Goal: Task Accomplishment & Management: Manage account settings

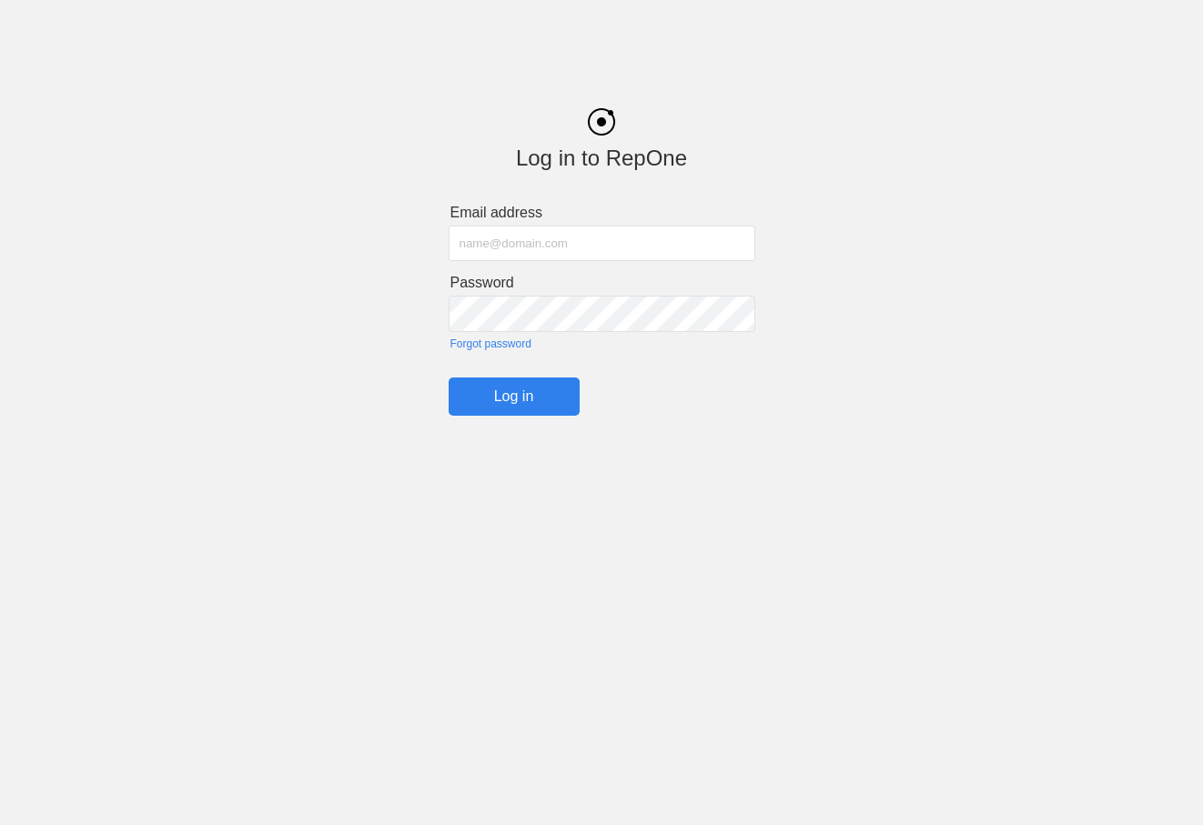
click at [83, 294] on div "Log in to RepOne Email address Password Forgot password Log in" at bounding box center [601, 248] width 1203 height 335
click at [479, 250] on input "text" at bounding box center [602, 243] width 307 height 35
click at [885, 211] on div "Log in to RepOne Email address Password Forgot password Log in" at bounding box center [601, 248] width 1203 height 335
click at [164, 243] on div "Log in to RepOne Email address Password Forgot password Log in" at bounding box center [601, 248] width 1203 height 335
click at [482, 243] on input "text" at bounding box center [602, 243] width 307 height 35
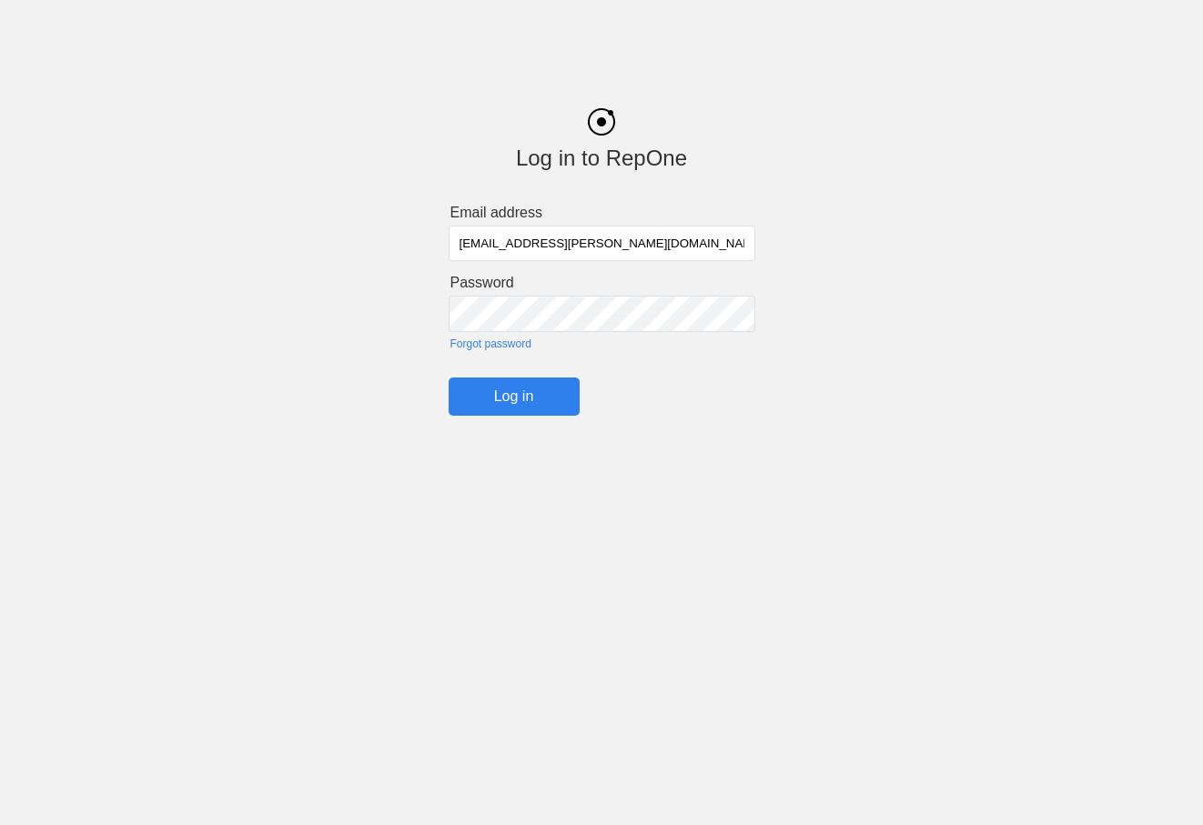
type input "[EMAIL_ADDRESS][PERSON_NAME][DOMAIN_NAME]"
click at [138, 159] on div "Log in to RepOne Email address jump_coach@cox.net Password Forgot password Log …" at bounding box center [601, 248] width 1203 height 335
click at [513, 402] on input "Log in" at bounding box center [514, 397] width 131 height 38
click at [507, 396] on input "Log in" at bounding box center [514, 397] width 131 height 38
click at [510, 399] on input "Log in" at bounding box center [514, 397] width 131 height 38
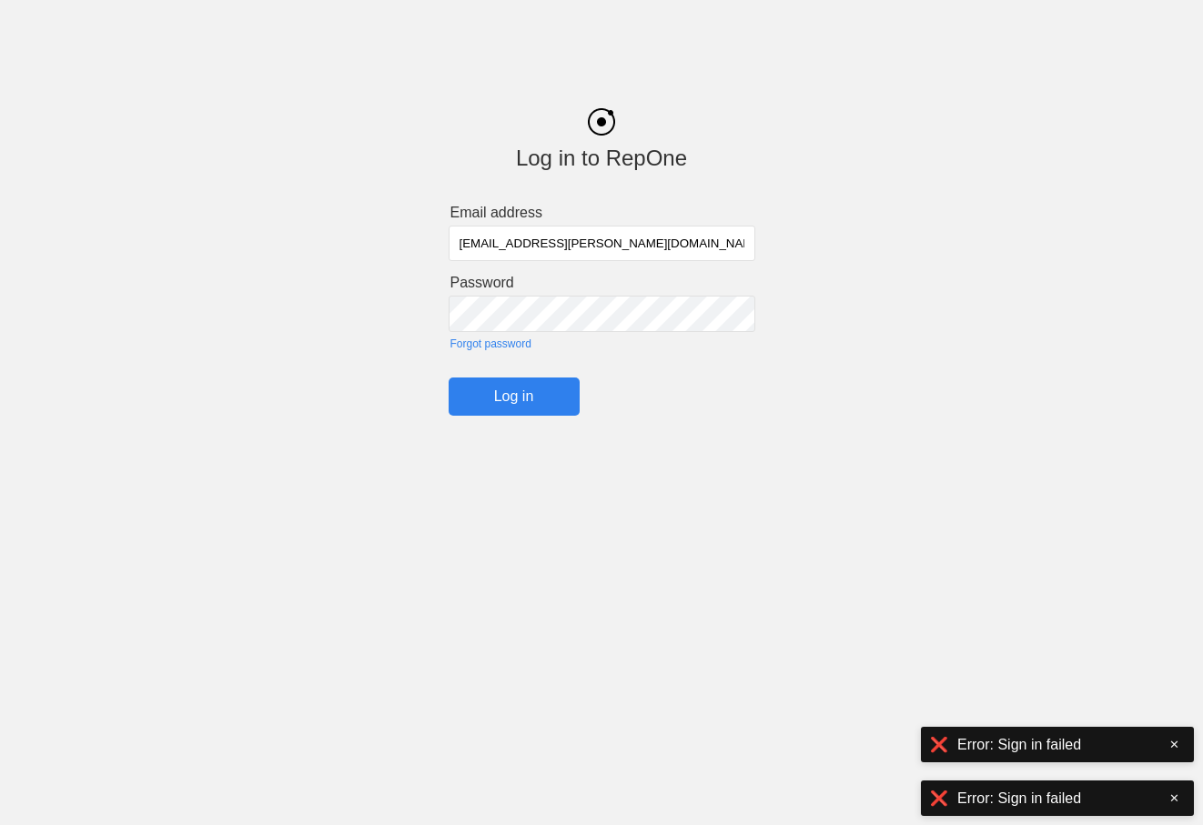
click at [482, 344] on link "Forgot password" at bounding box center [602, 344] width 305 height 13
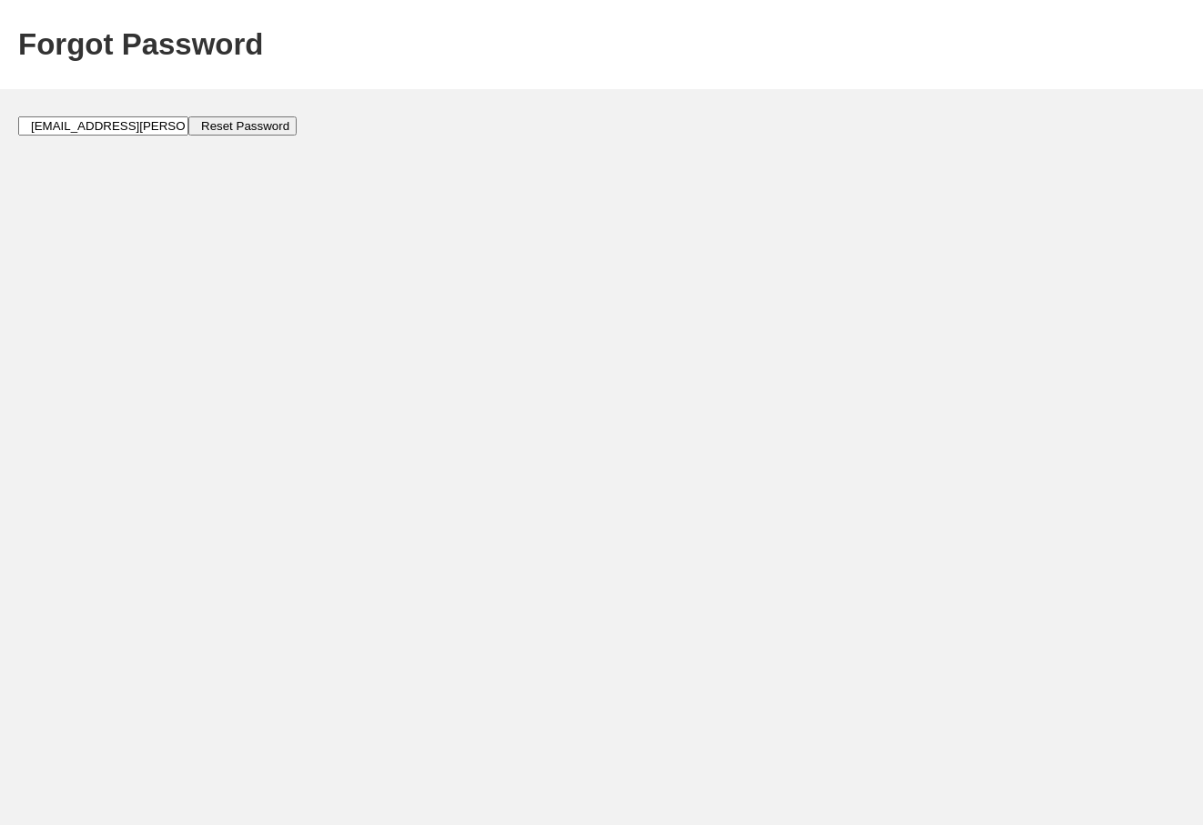
click at [116, 128] on input "[EMAIL_ADDRESS][PERSON_NAME][DOMAIN_NAME]" at bounding box center [103, 125] width 170 height 19
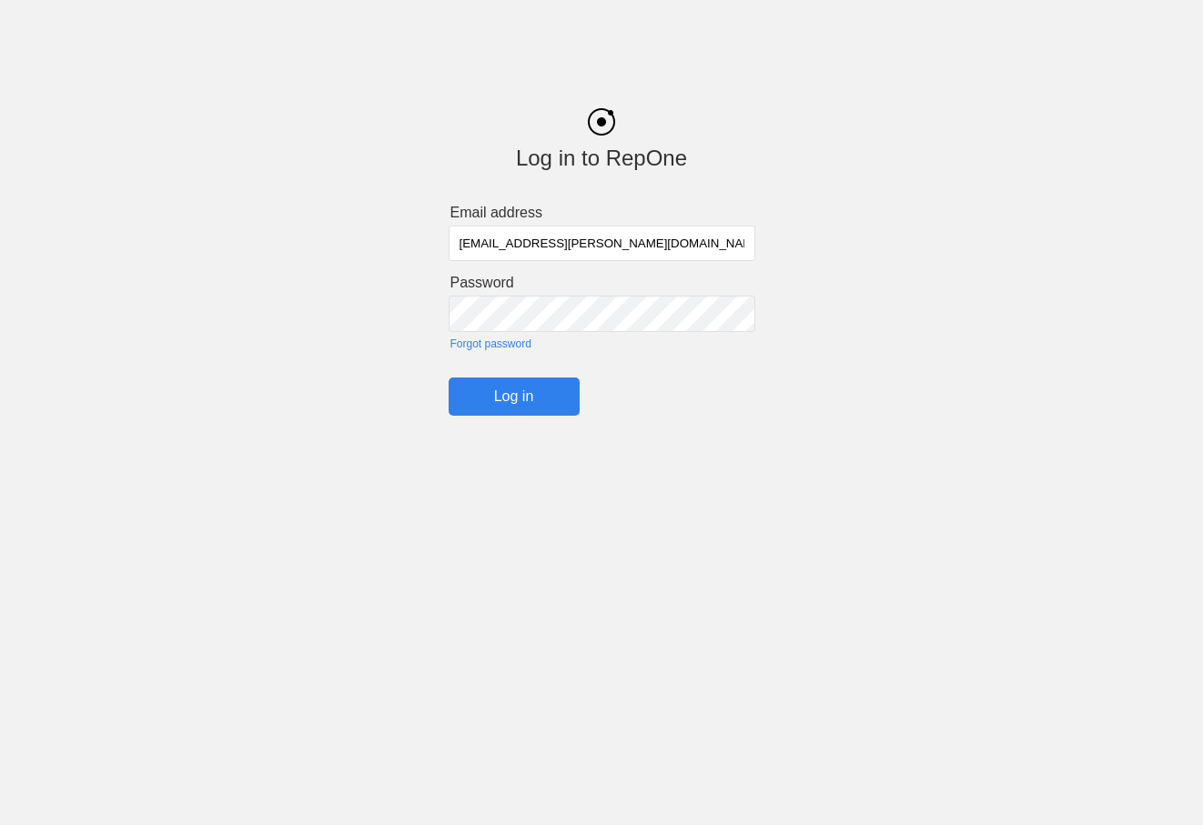
drag, startPoint x: 629, startPoint y: 236, endPoint x: 230, endPoint y: 243, distance: 398.7
click at [231, 243] on div "Log in to RepOne Email address jump_coach@cox.net Password Forgot password Log …" at bounding box center [601, 248] width 1203 height 335
click at [772, 379] on div "Log in to RepOne Email address Password Forgot password Log in" at bounding box center [601, 248] width 1203 height 335
click at [484, 346] on link "Forgot password" at bounding box center [602, 344] width 305 height 13
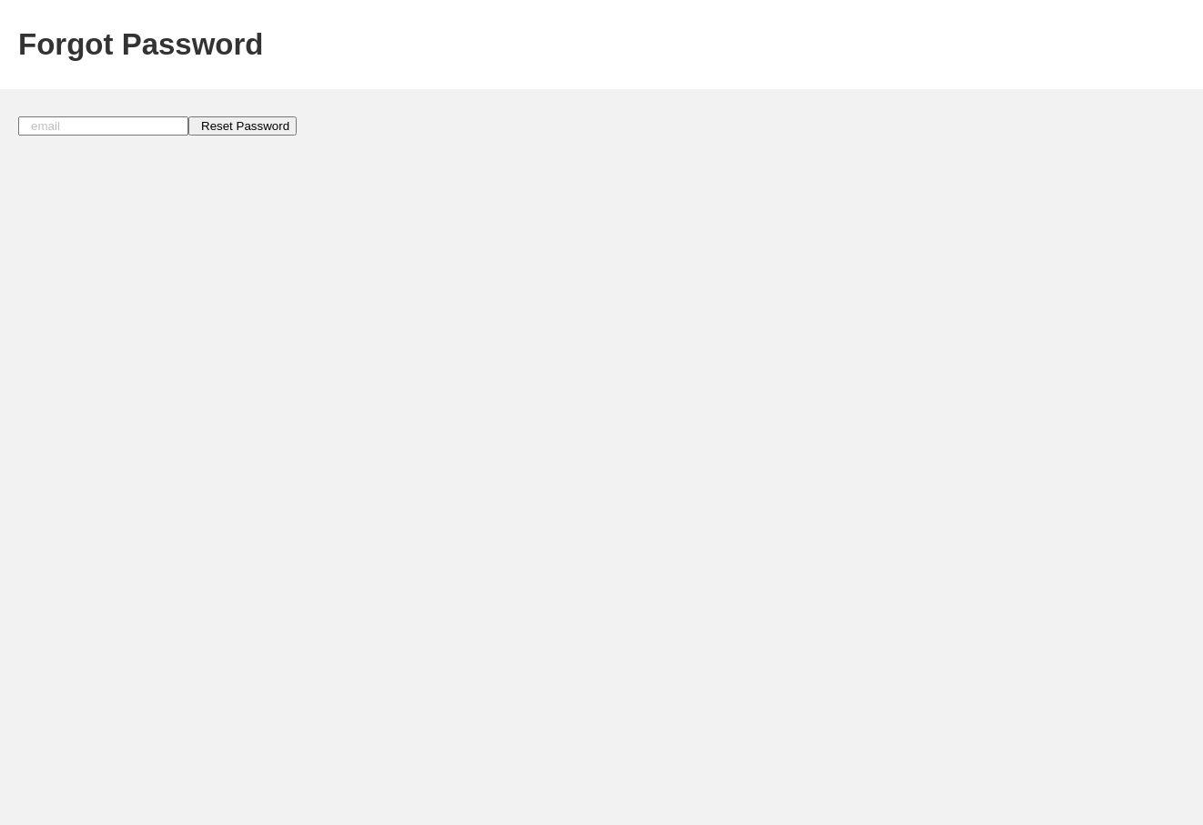
click at [60, 130] on input "text" at bounding box center [103, 125] width 170 height 19
type input "[EMAIL_ADDRESS][PERSON_NAME][DOMAIN_NAME]"
click at [224, 126] on input "Reset Password" at bounding box center [242, 125] width 108 height 19
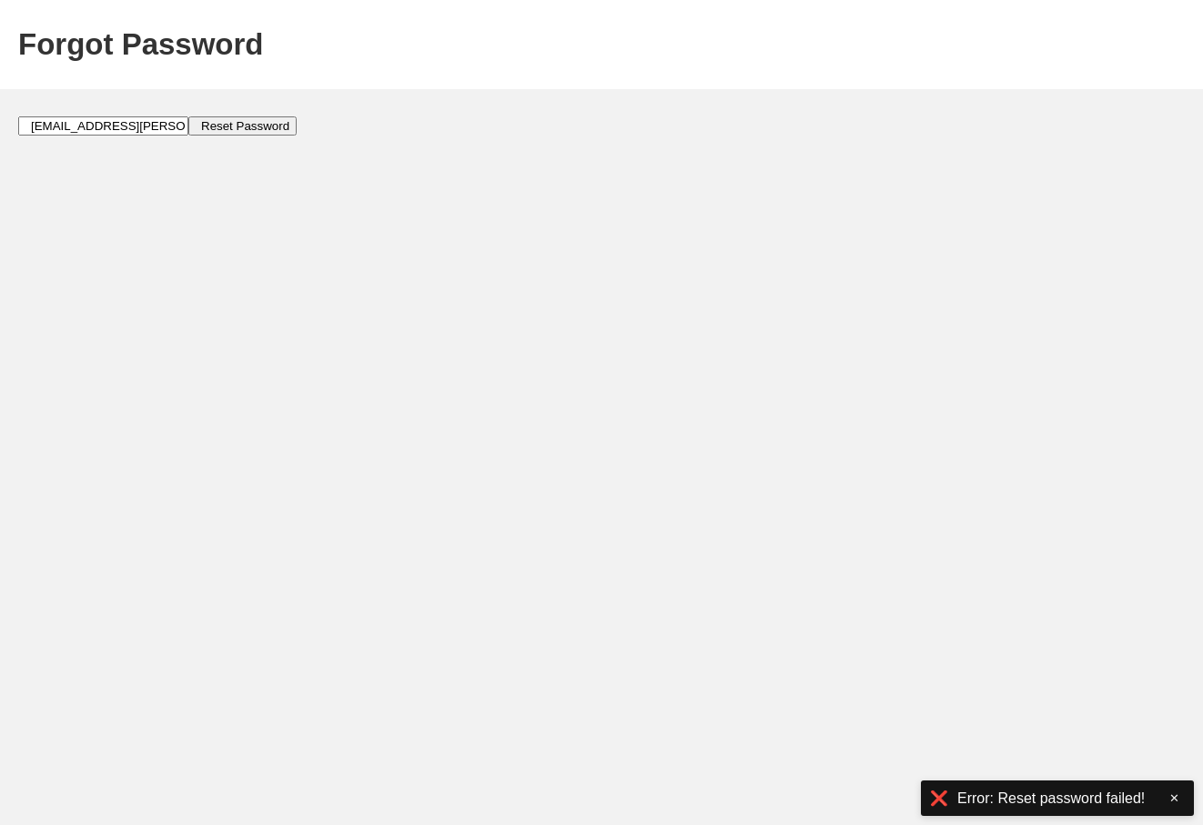
drag, startPoint x: 157, startPoint y: 129, endPoint x: -64, endPoint y: 125, distance: 220.3
click at [0, 125] on html "Forgot Password [EMAIL_ADDRESS][PERSON_NAME][DOMAIN_NAME] Reset Password ❌ Erro…" at bounding box center [601, 113] width 1203 height 227
